Goal: Find specific page/section: Find specific page/section

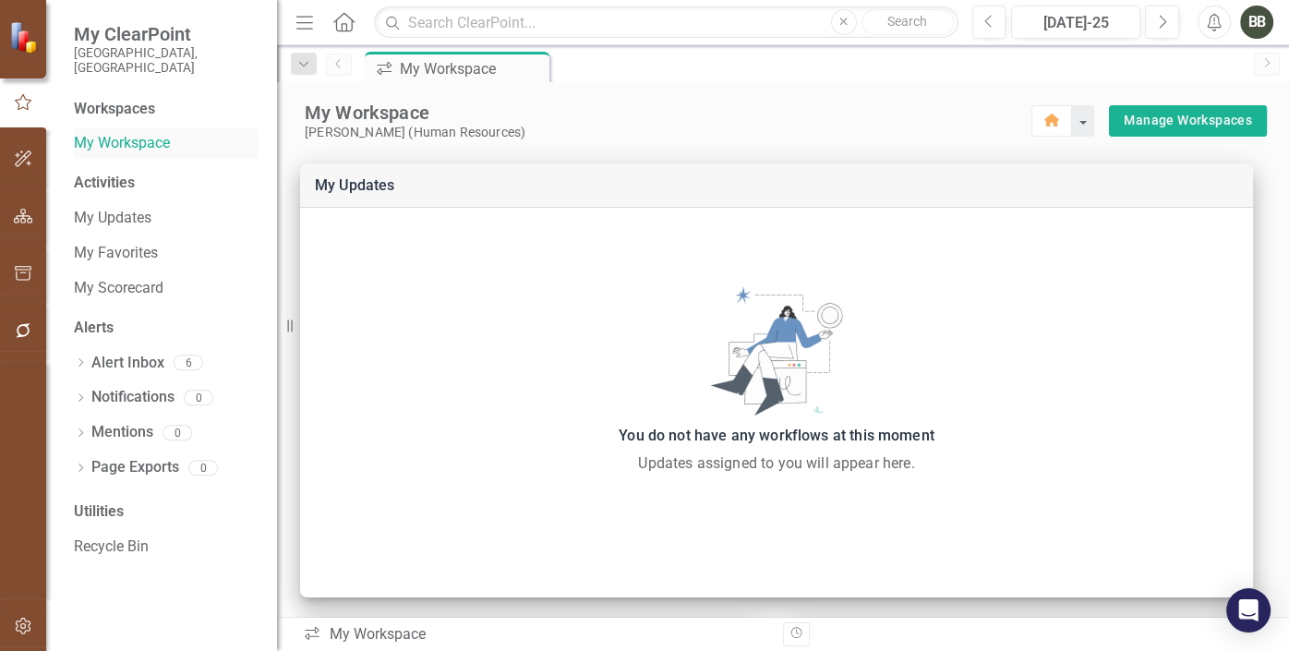
click at [124, 133] on link "My Workspace" at bounding box center [166, 143] width 185 height 21
click at [129, 99] on div "Workspaces" at bounding box center [114, 109] width 81 height 21
click at [442, 57] on div "My Workspace" at bounding box center [461, 68] width 122 height 23
click at [388, 113] on div "My Workspace" at bounding box center [668, 113] width 726 height 24
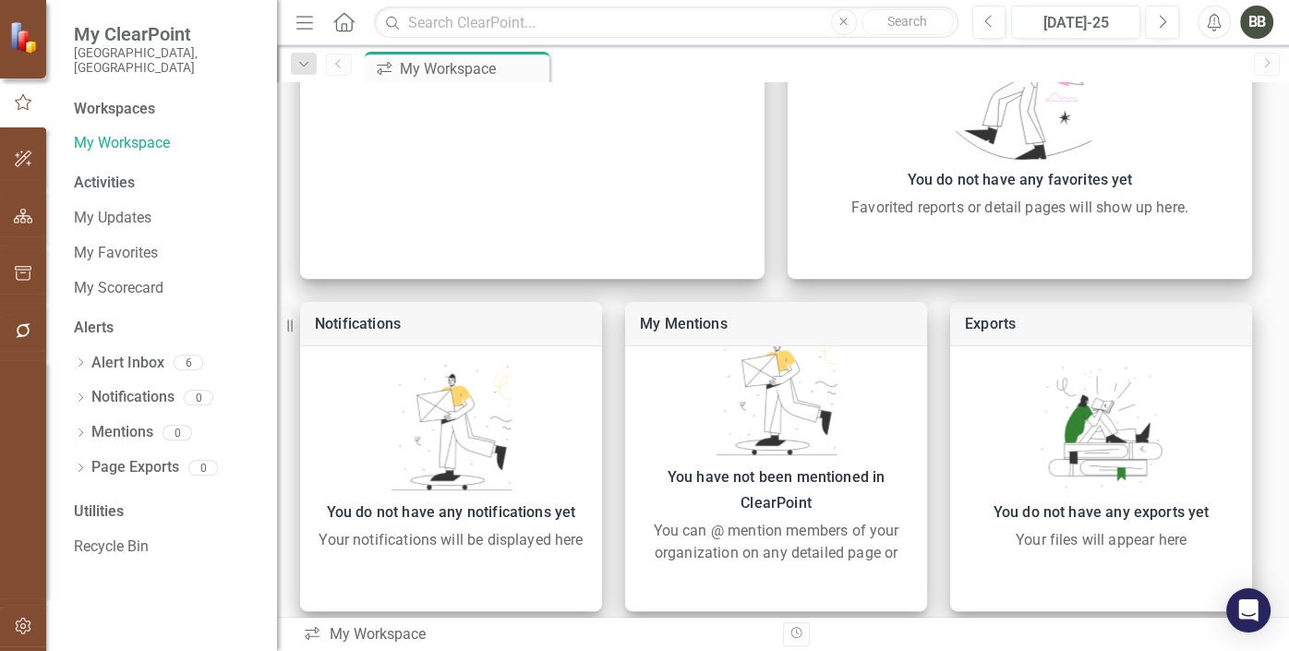
scroll to position [666, 0]
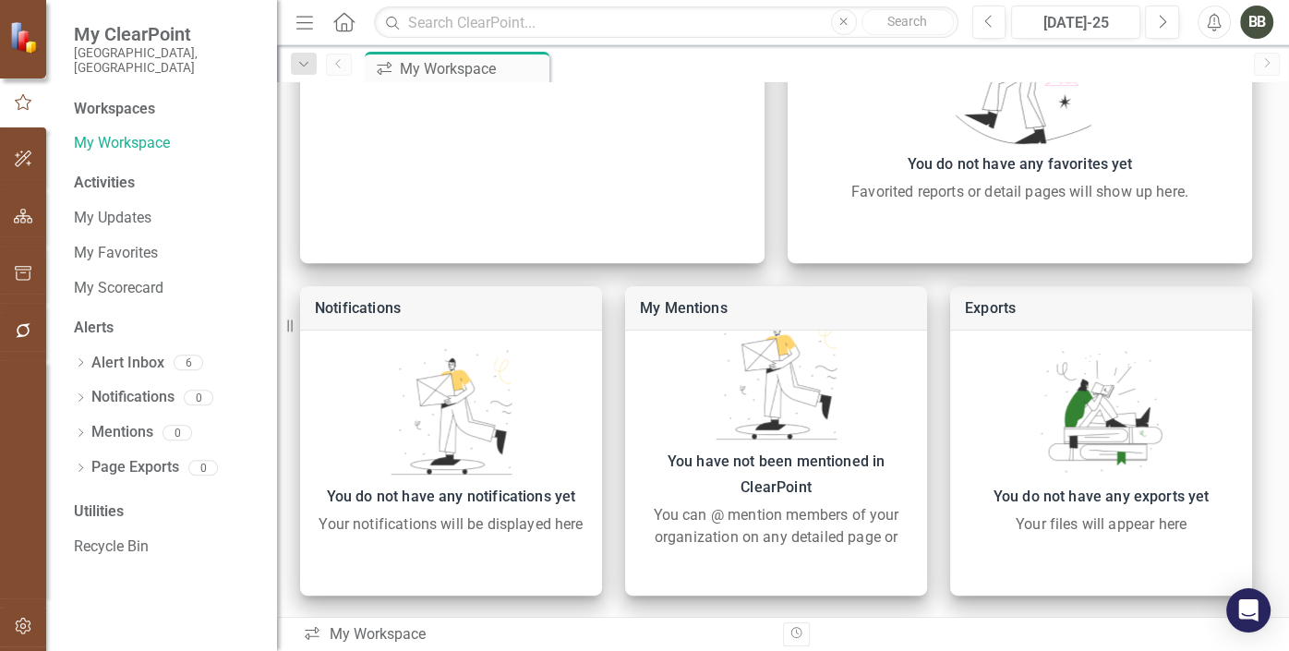
click at [30, 217] on icon "button" at bounding box center [23, 216] width 19 height 15
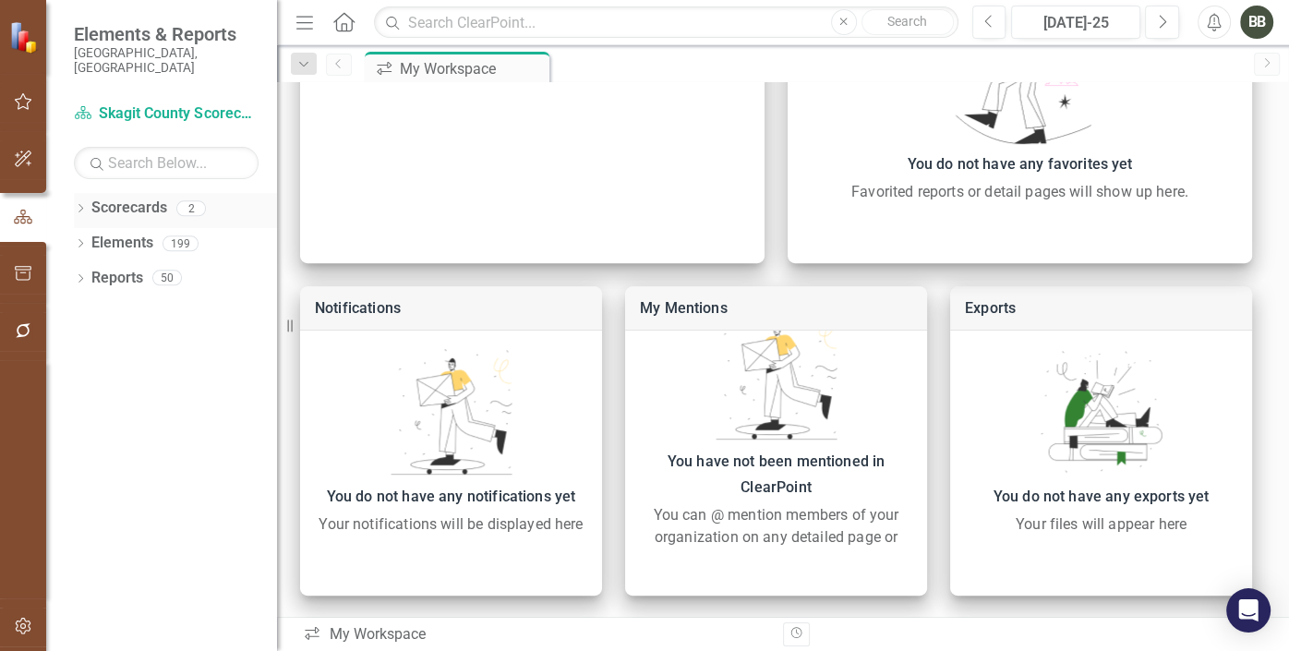
click at [78, 205] on icon "Dropdown" at bounding box center [80, 210] width 13 height 10
click at [124, 198] on link "Scorecards" at bounding box center [129, 208] width 76 height 21
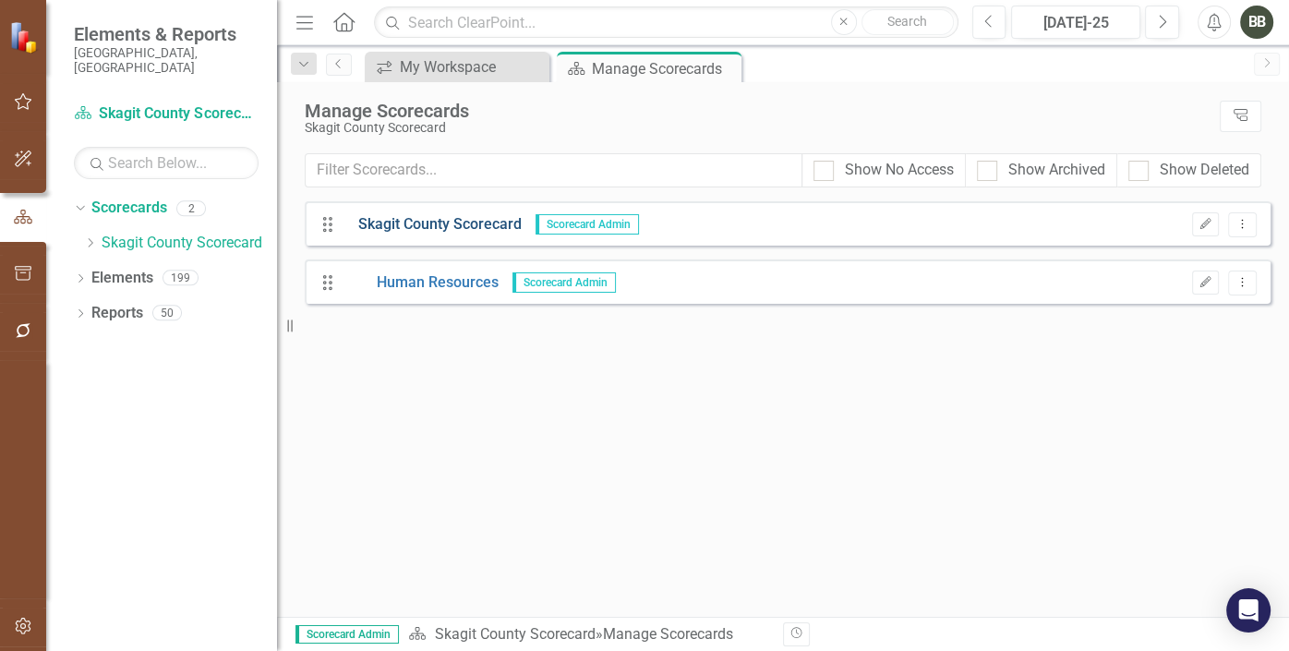
click at [431, 214] on link "Skagit County Scorecard" at bounding box center [432, 224] width 177 height 21
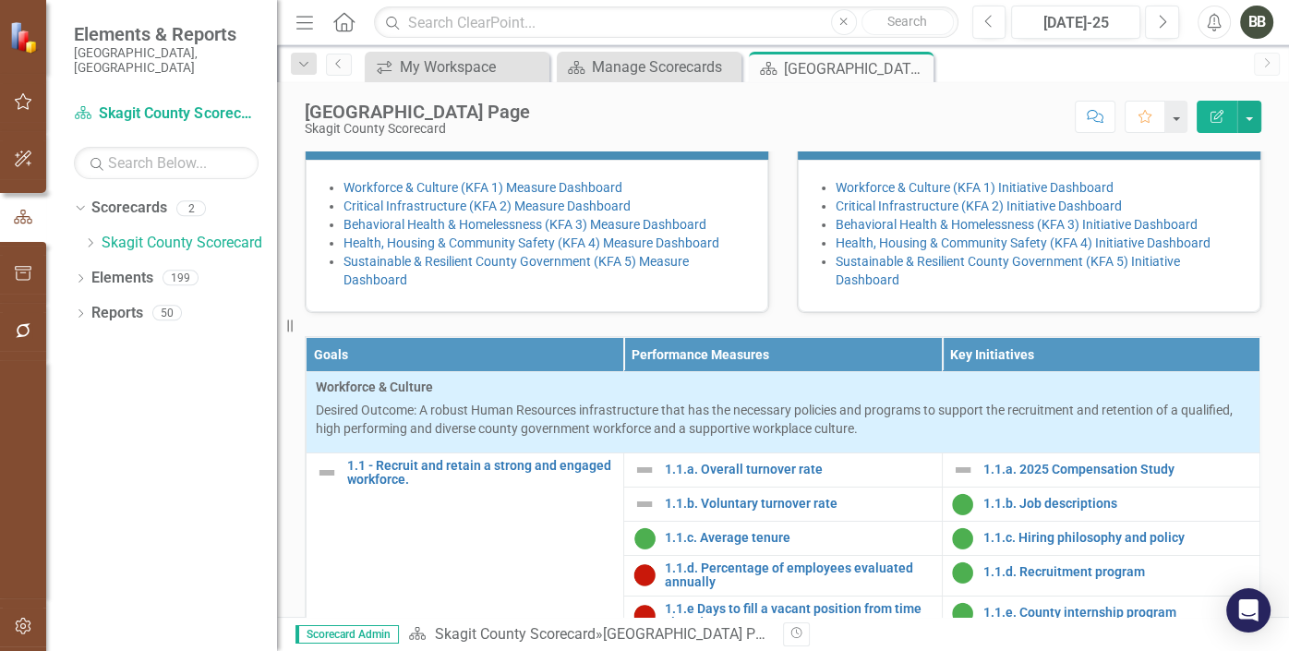
scroll to position [402, 0]
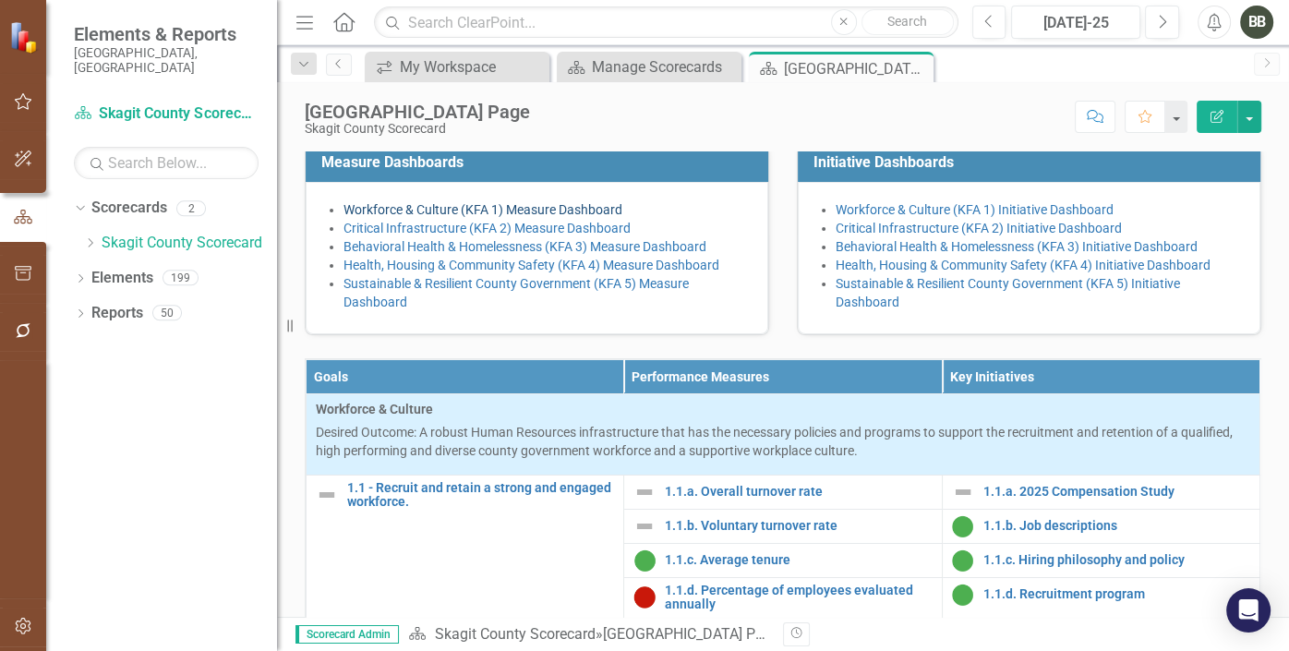
click at [523, 217] on link "Workforce & Culture (KFA 1) Measure Dashboard" at bounding box center [482, 209] width 279 height 15
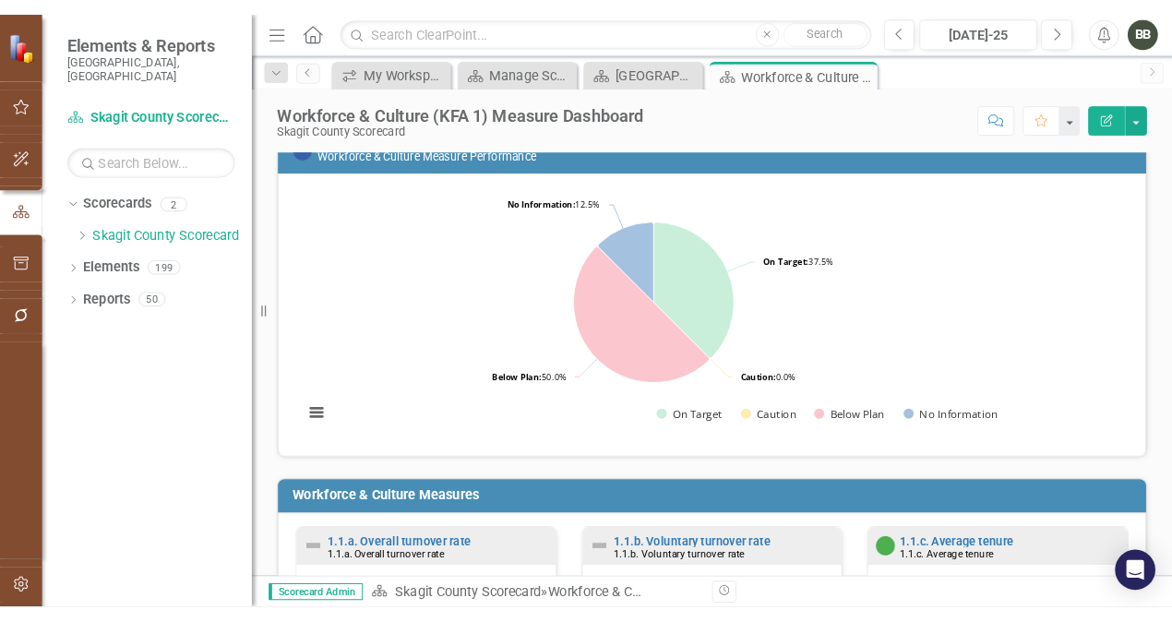
scroll to position [30, 0]
